Goal: Transaction & Acquisition: Download file/media

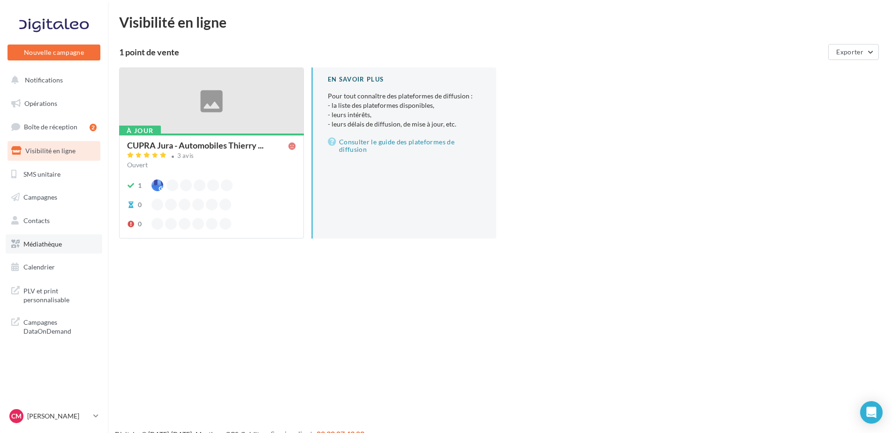
click at [46, 246] on span "Médiathèque" at bounding box center [42, 244] width 38 height 8
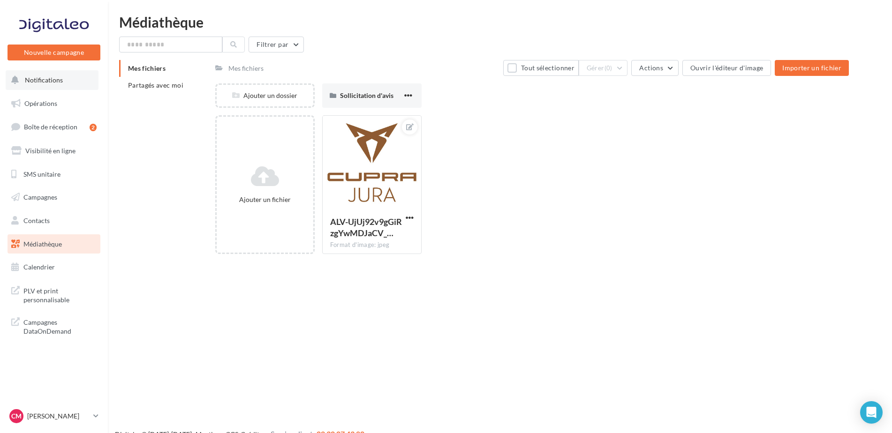
click at [50, 78] on span "Notifications" at bounding box center [44, 80] width 38 height 8
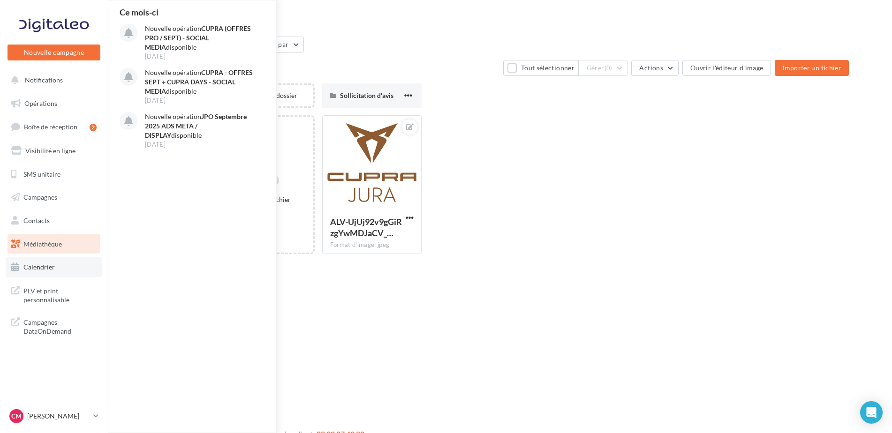
click at [40, 268] on span "Calendrier" at bounding box center [38, 267] width 31 height 8
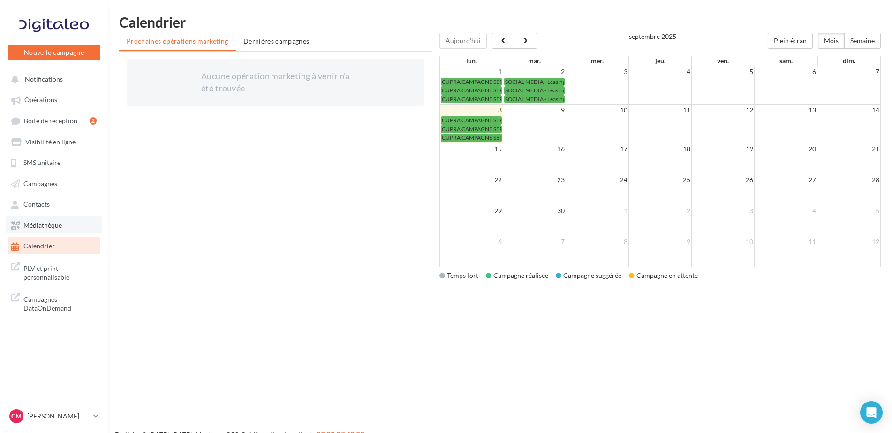
click at [58, 226] on span "Médiathèque" at bounding box center [42, 225] width 38 height 8
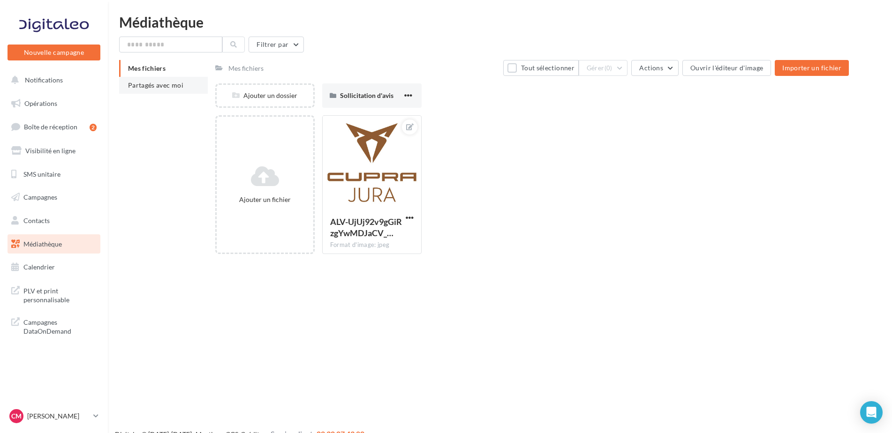
click at [162, 83] on span "Partagés avec moi" at bounding box center [155, 85] width 55 height 8
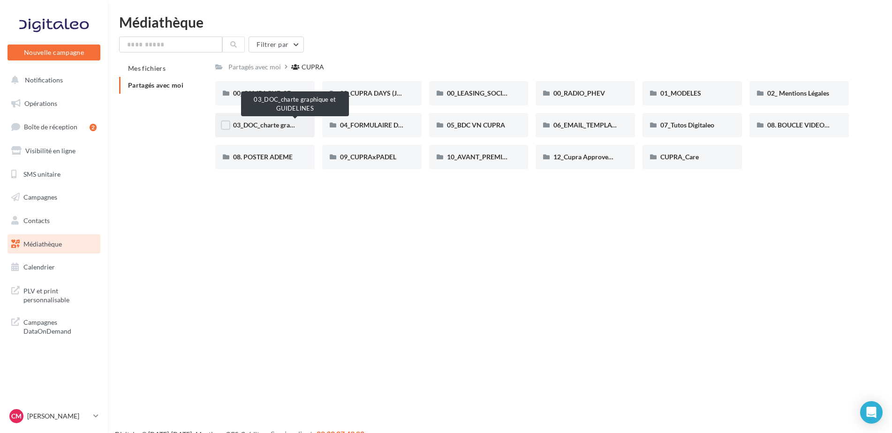
click at [248, 125] on span "03_DOC_charte graphique et GUIDELINES" at bounding box center [294, 125] width 123 height 8
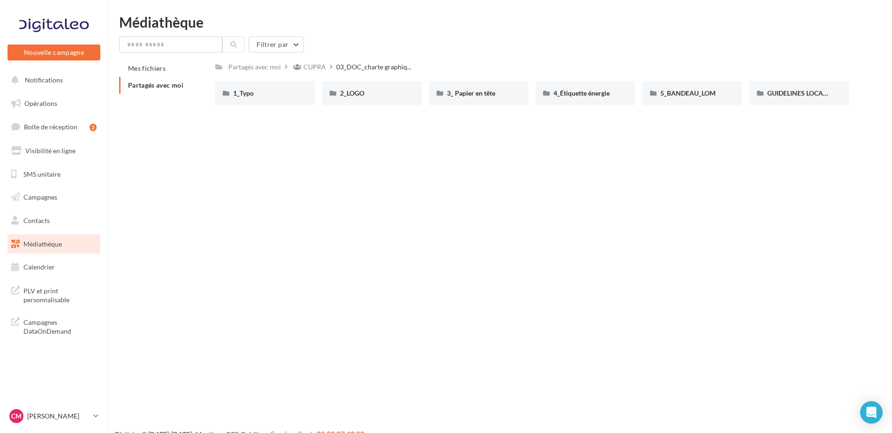
click at [173, 87] on span "Partagés avec moi" at bounding box center [155, 85] width 55 height 8
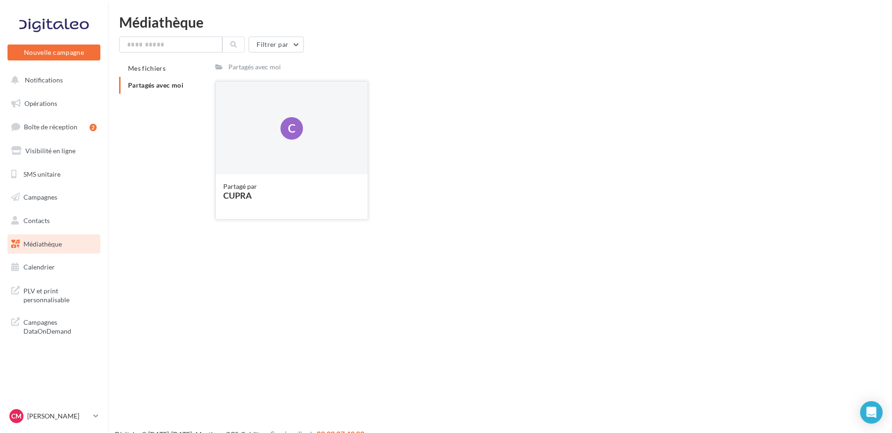
click at [284, 136] on div "C" at bounding box center [291, 128] width 23 height 23
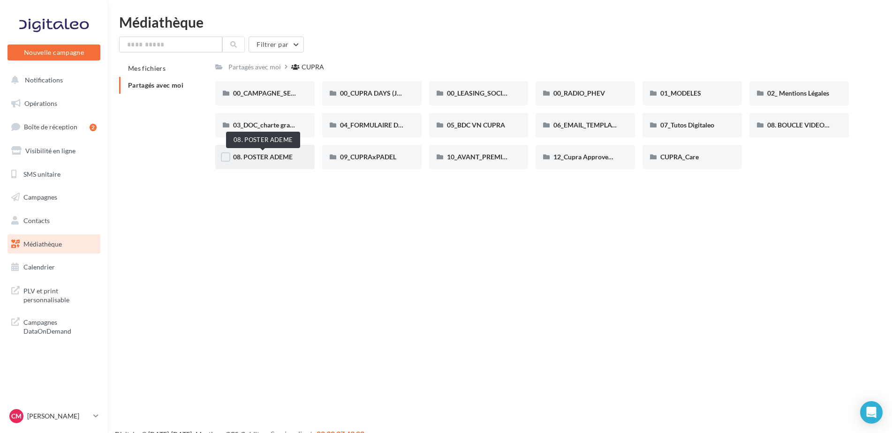
click at [259, 158] on span "08. POSTER ADEME" at bounding box center [263, 157] width 60 height 8
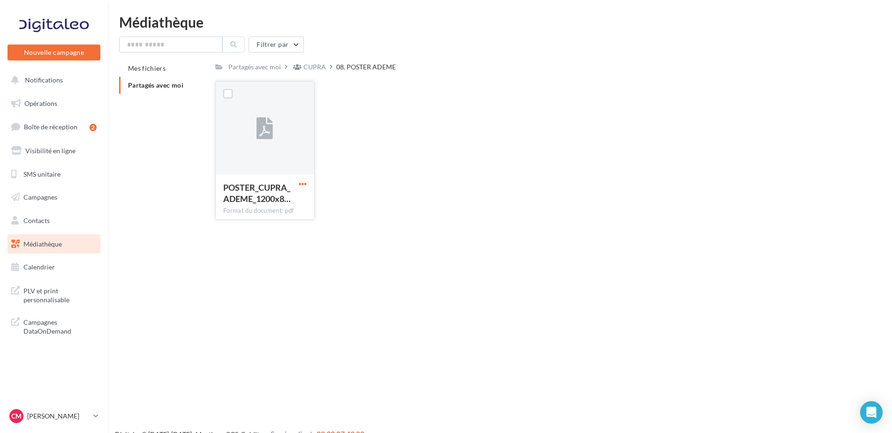
click at [302, 185] on span "button" at bounding box center [303, 184] width 8 height 8
drag, startPoint x: 280, startPoint y: 206, endPoint x: 263, endPoint y: 185, distance: 27.4
click at [280, 206] on button "Télécharger" at bounding box center [262, 202] width 94 height 24
click at [167, 85] on span "Partagés avec moi" at bounding box center [155, 85] width 55 height 8
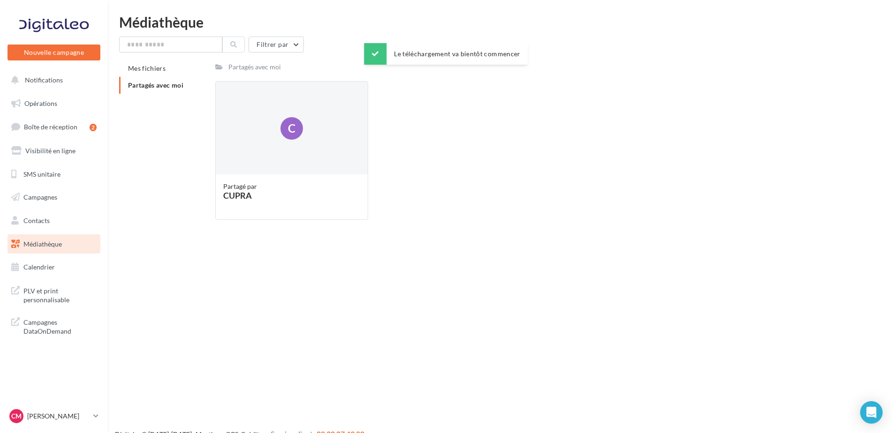
click at [133, 91] on li "Partagés avec moi" at bounding box center [163, 85] width 89 height 17
click at [154, 77] on li "Partagés avec moi" at bounding box center [163, 85] width 89 height 17
click at [275, 149] on div "C" at bounding box center [292, 129] width 152 height 94
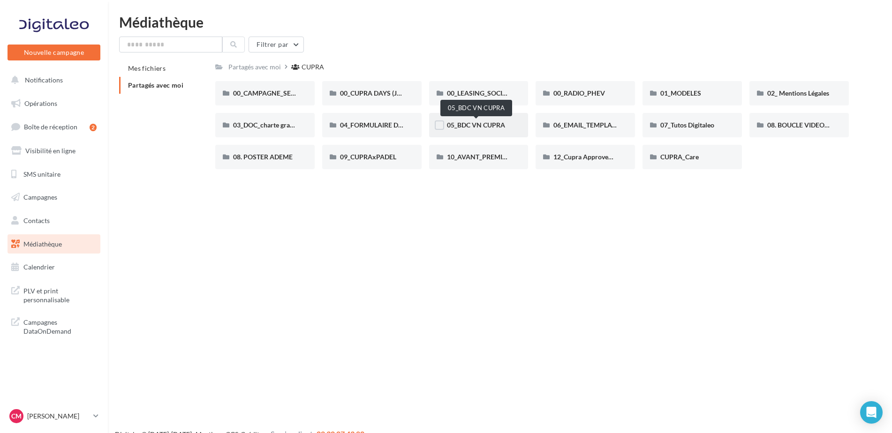
click at [495, 124] on span "05_BDC VN CUPRA" at bounding box center [476, 125] width 58 height 8
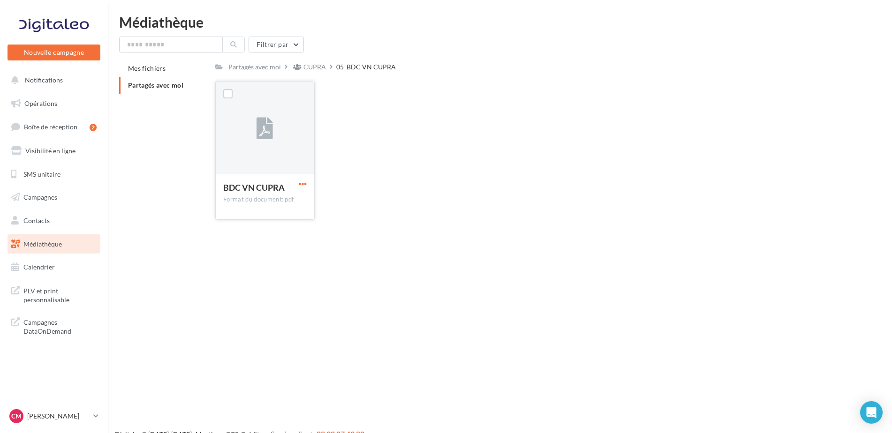
click at [303, 185] on span "button" at bounding box center [303, 184] width 8 height 8
click at [286, 208] on button "Télécharger" at bounding box center [262, 202] width 94 height 24
